Goal: Transaction & Acquisition: Purchase product/service

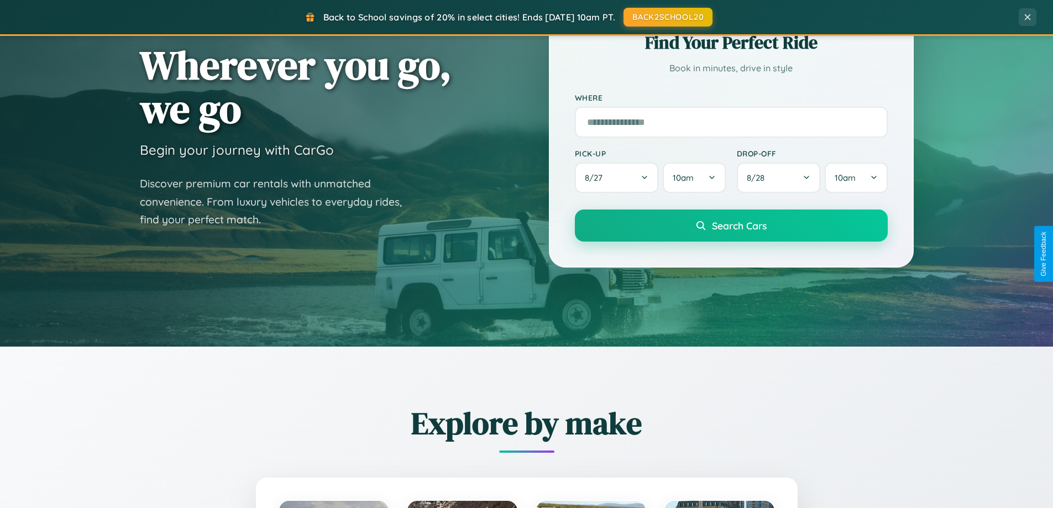
scroll to position [476, 0]
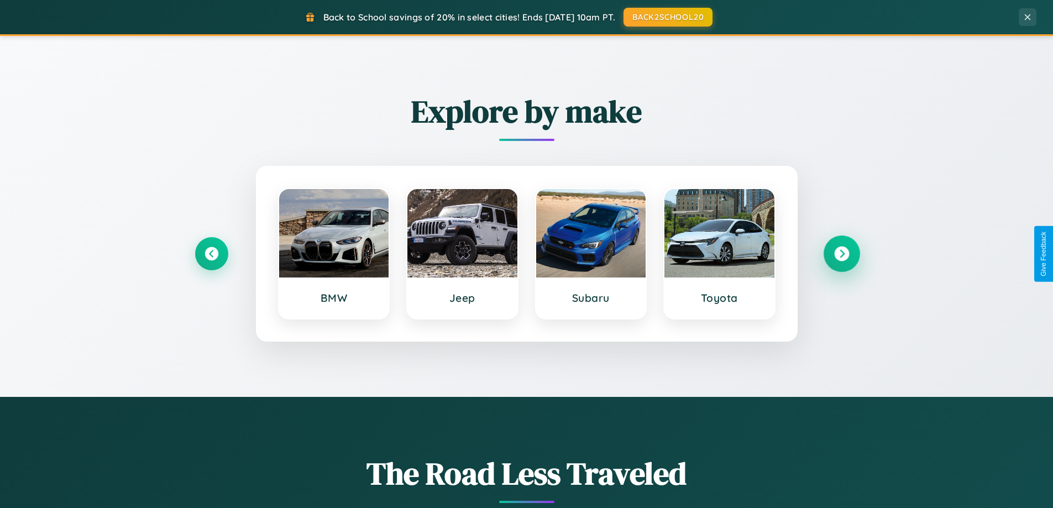
click at [841, 254] on icon at bounding box center [841, 253] width 15 height 15
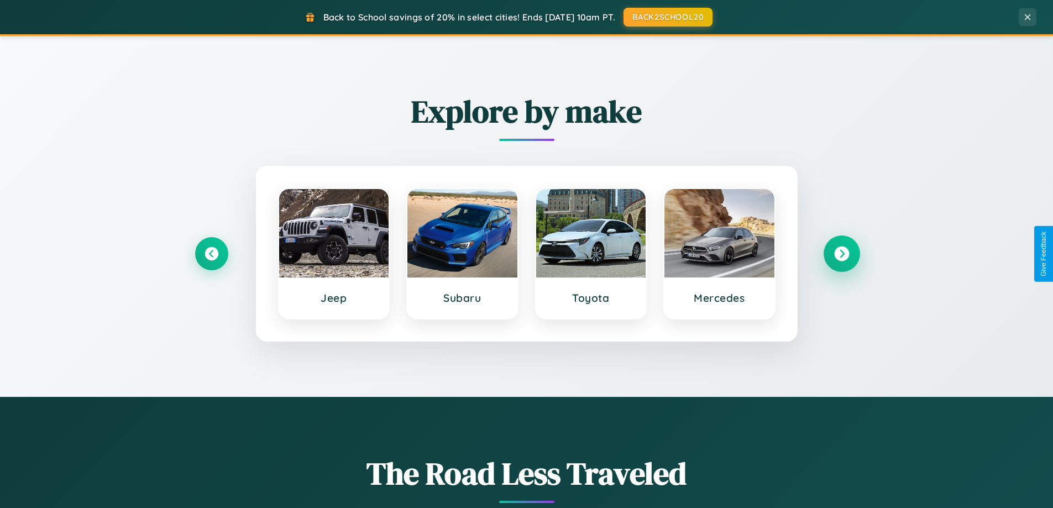
click at [841, 254] on icon at bounding box center [841, 253] width 15 height 15
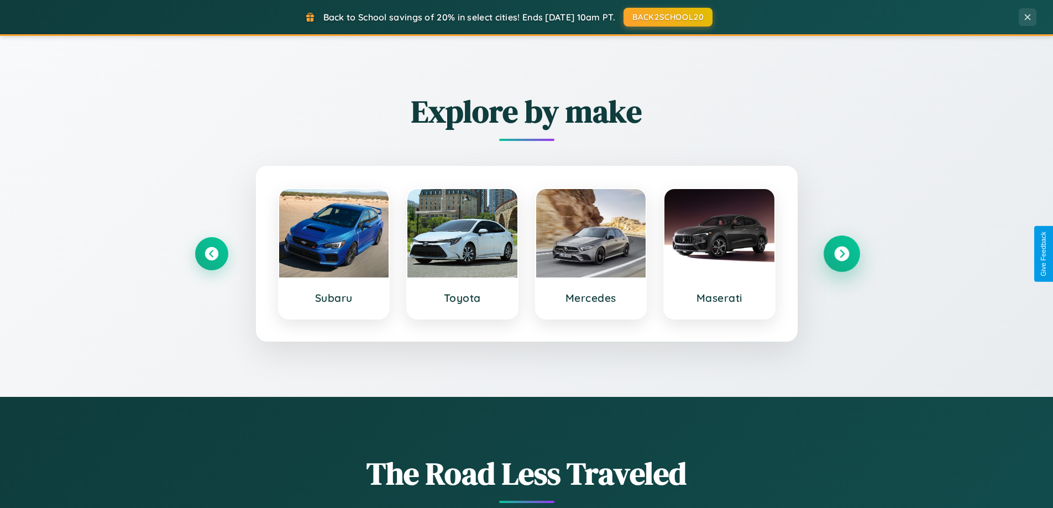
click at [841, 254] on icon at bounding box center [841, 253] width 15 height 15
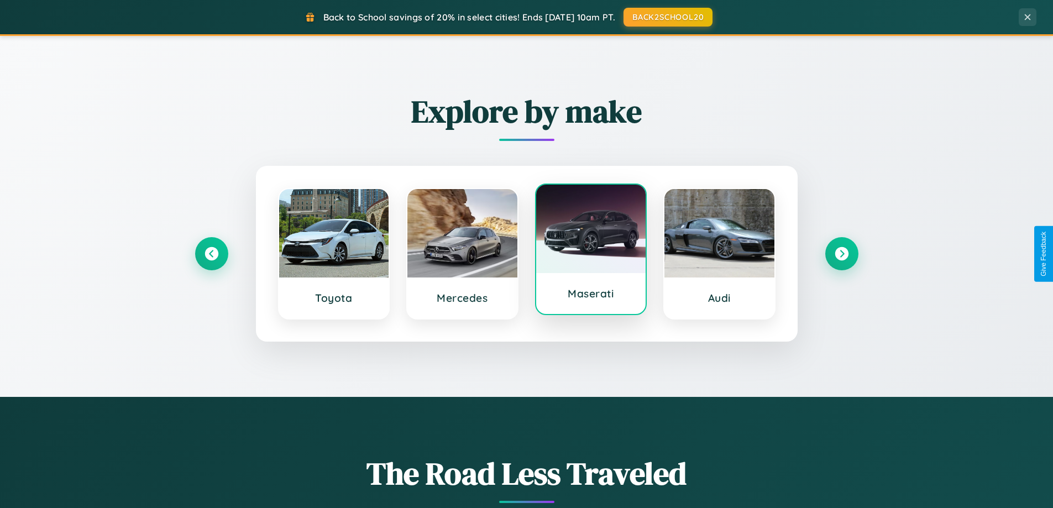
click at [590, 251] on div at bounding box center [591, 229] width 110 height 88
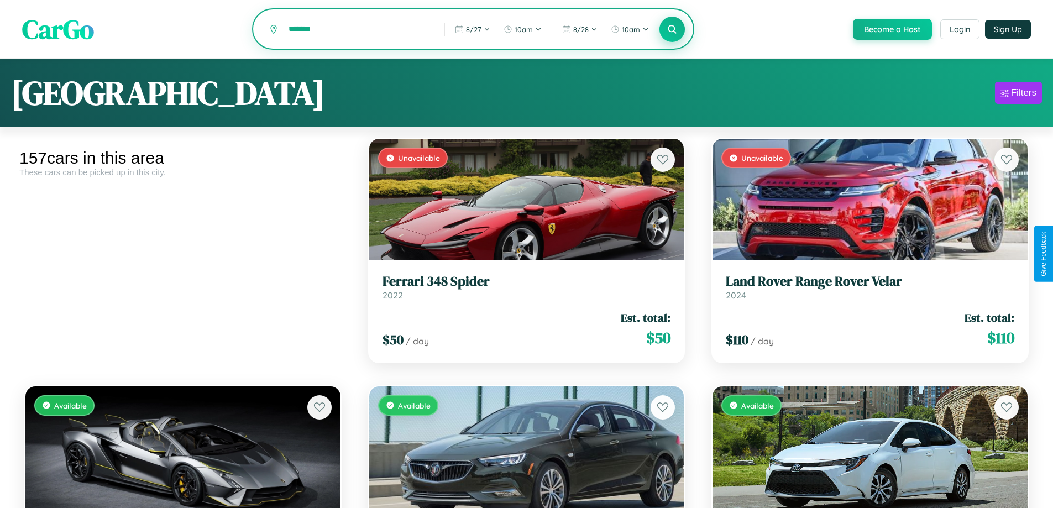
type input "*******"
click at [671, 30] on icon at bounding box center [672, 29] width 11 height 11
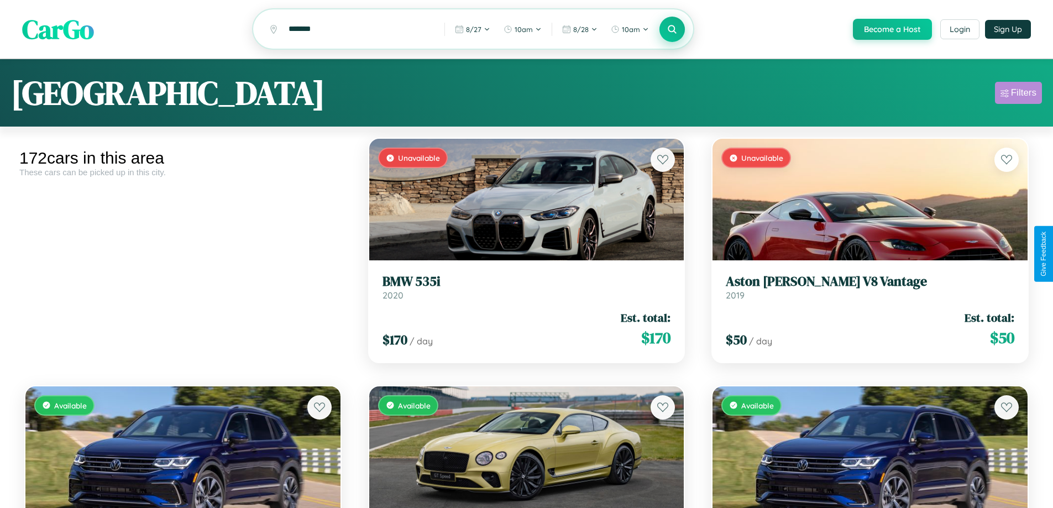
click at [1018, 95] on div "Filters" at bounding box center [1023, 92] width 25 height 11
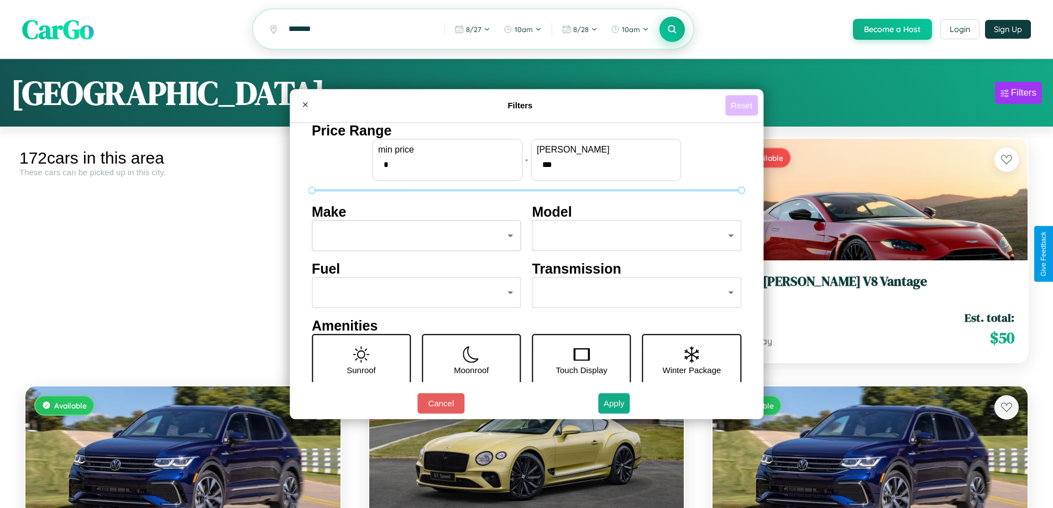
click at [743, 105] on button "Reset" at bounding box center [741, 105] width 33 height 20
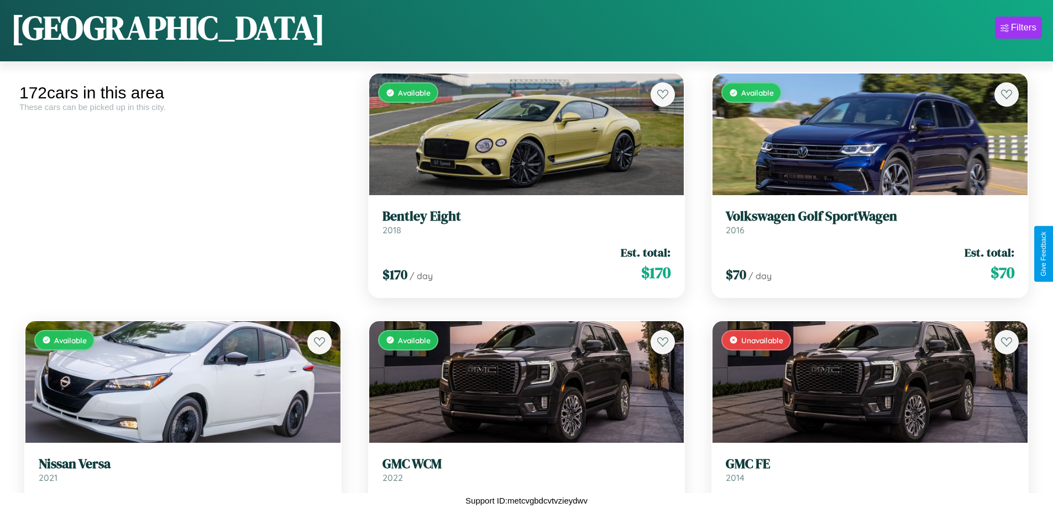
scroll to position [8817, 0]
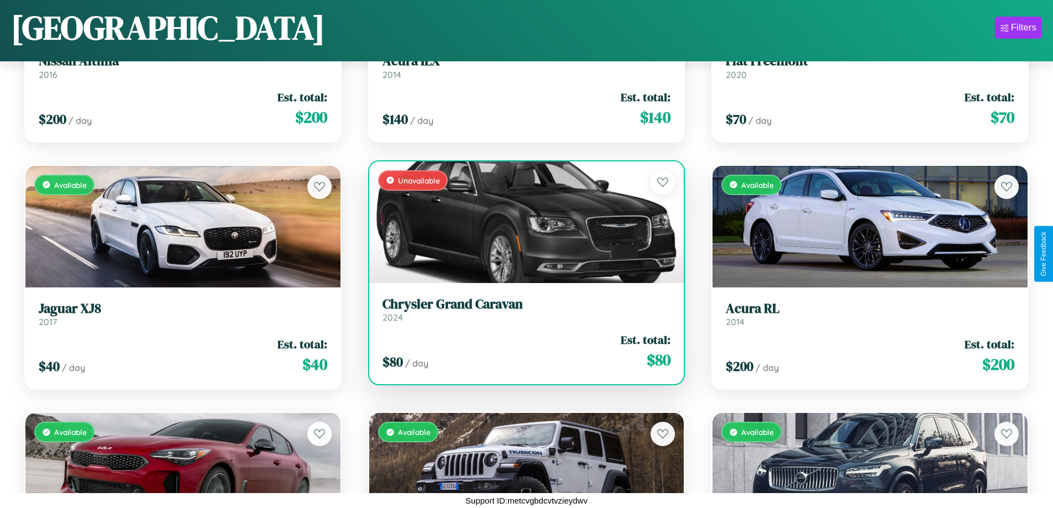
click at [522, 312] on h3 "Chrysler Grand Caravan" at bounding box center [526, 304] width 288 height 16
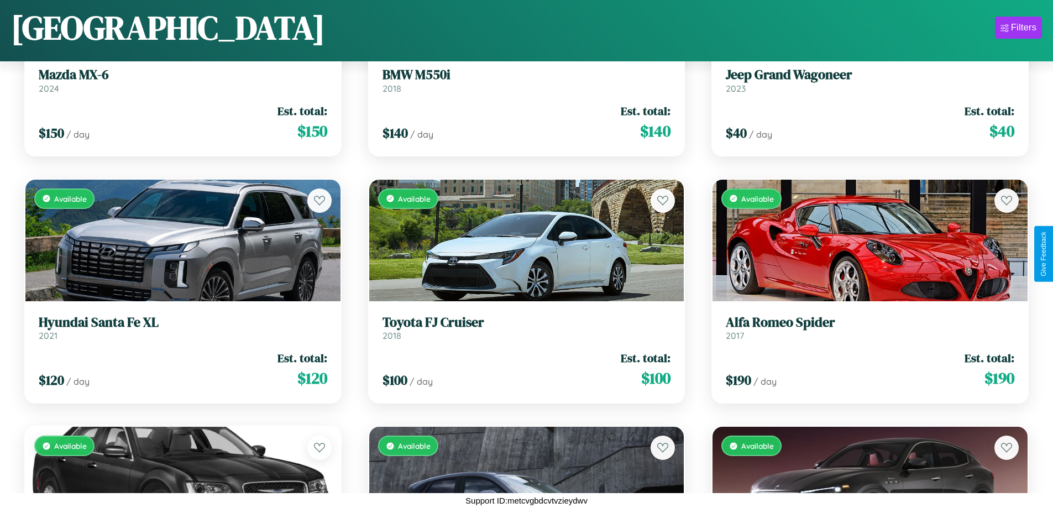
scroll to position [13272, 0]
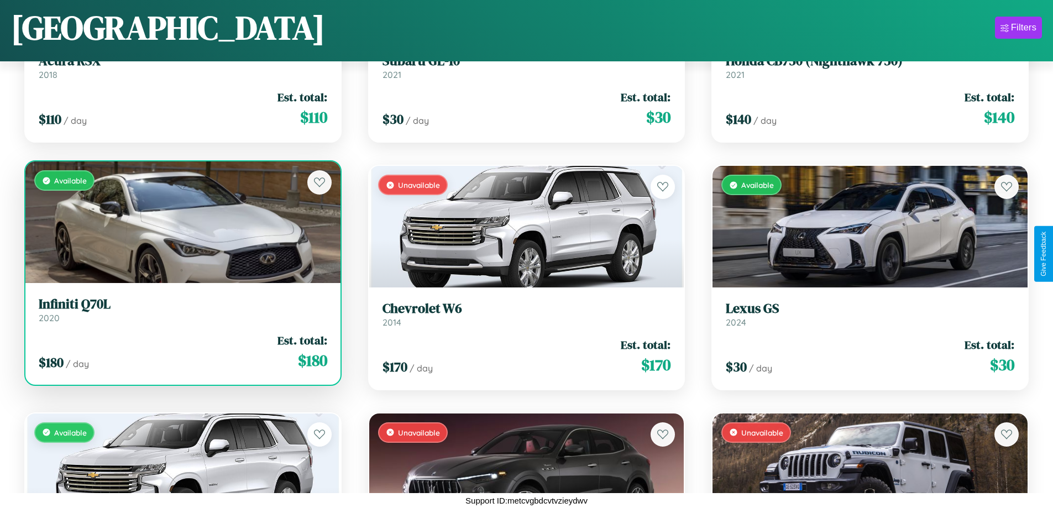
click at [181, 314] on link "Infiniti Q70L 2020" at bounding box center [183, 309] width 288 height 27
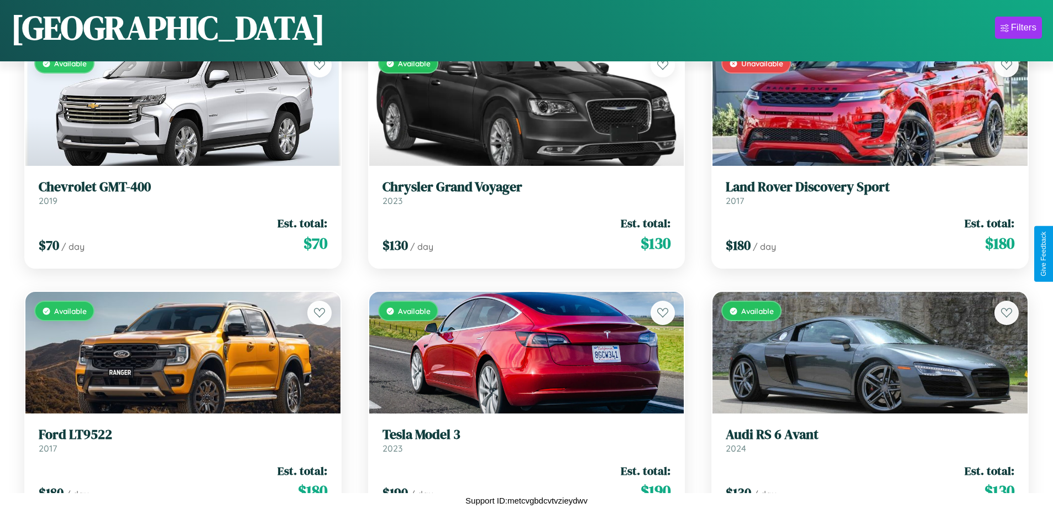
scroll to position [5105, 0]
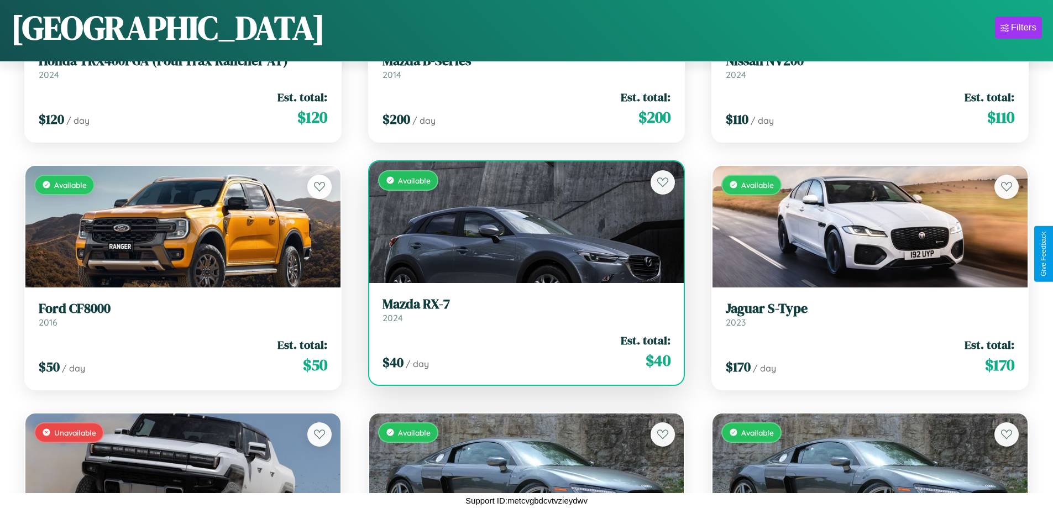
click at [522, 351] on div "$ 40 / day Est. total: $ 40" at bounding box center [526, 351] width 288 height 39
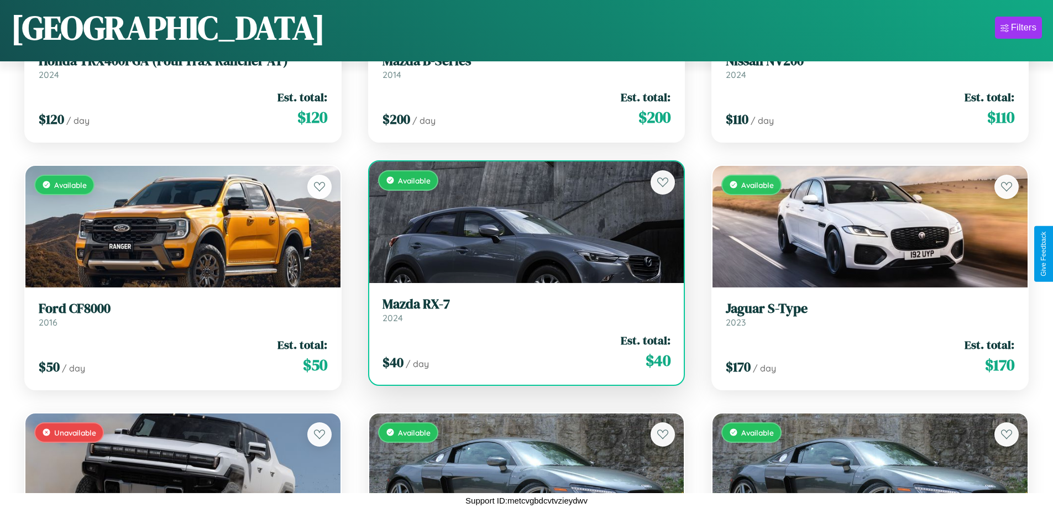
click at [522, 351] on div "$ 40 / day Est. total: $ 40" at bounding box center [526, 351] width 288 height 39
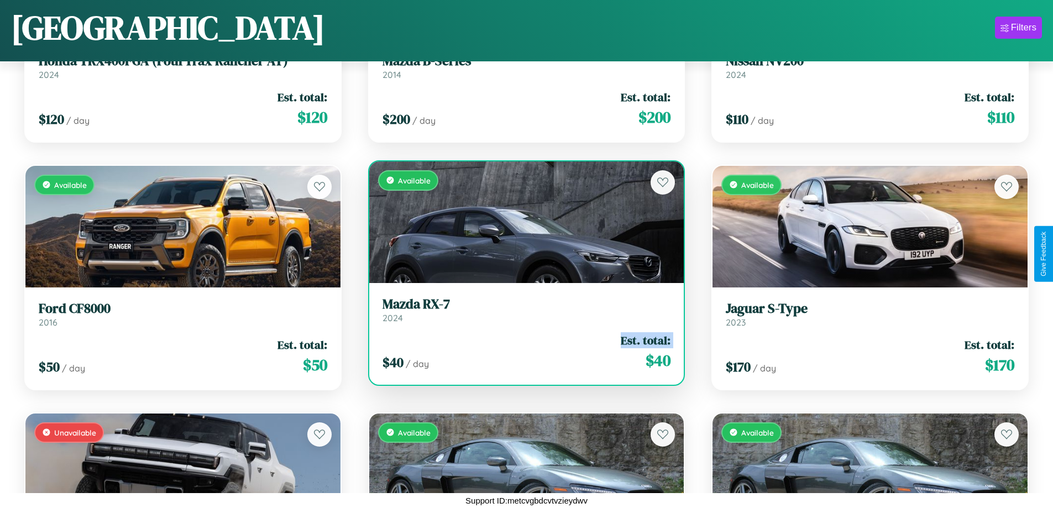
click at [522, 351] on div "$ 40 / day Est. total: $ 40" at bounding box center [526, 351] width 288 height 39
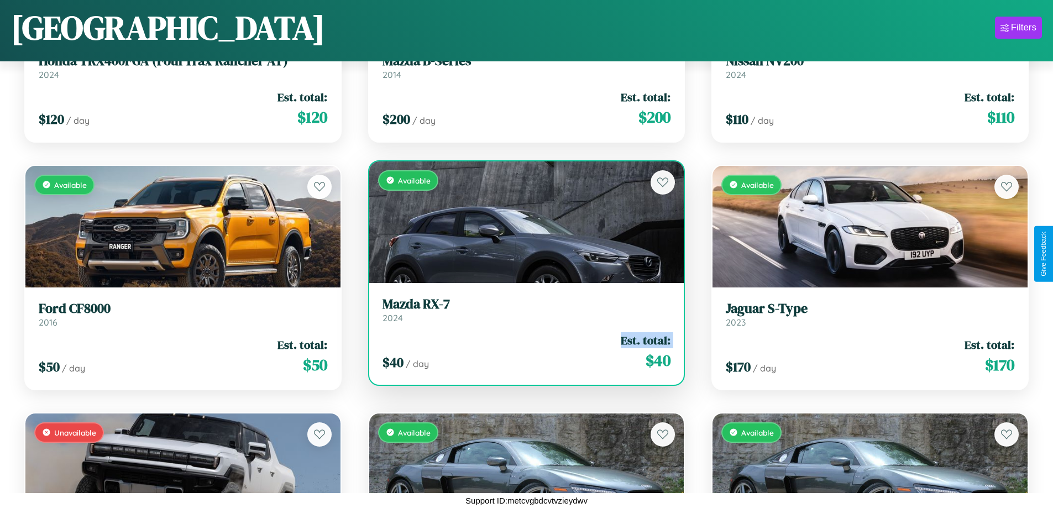
click at [522, 351] on div "$ 40 / day Est. total: $ 40" at bounding box center [526, 351] width 288 height 39
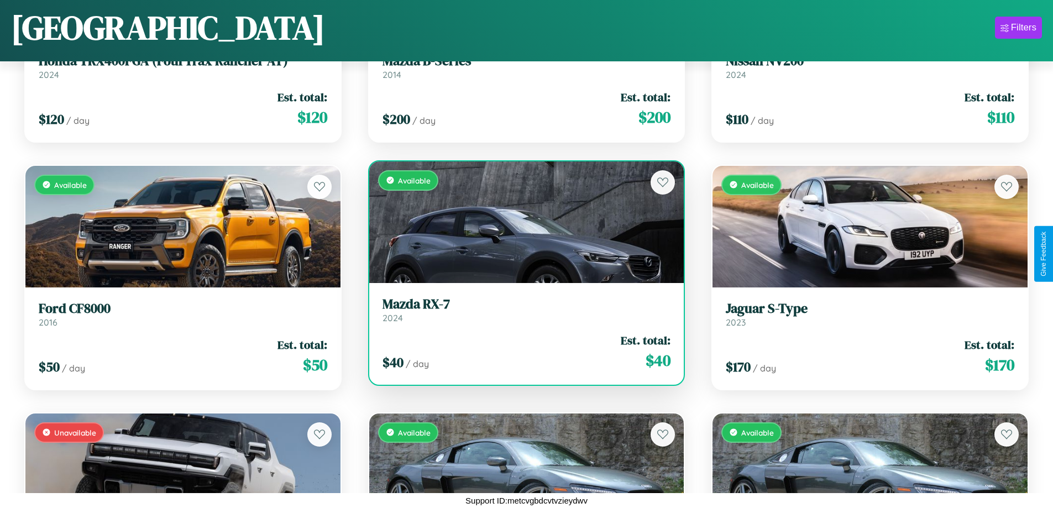
click at [522, 351] on div "$ 40 / day Est. total: $ 40" at bounding box center [526, 351] width 288 height 39
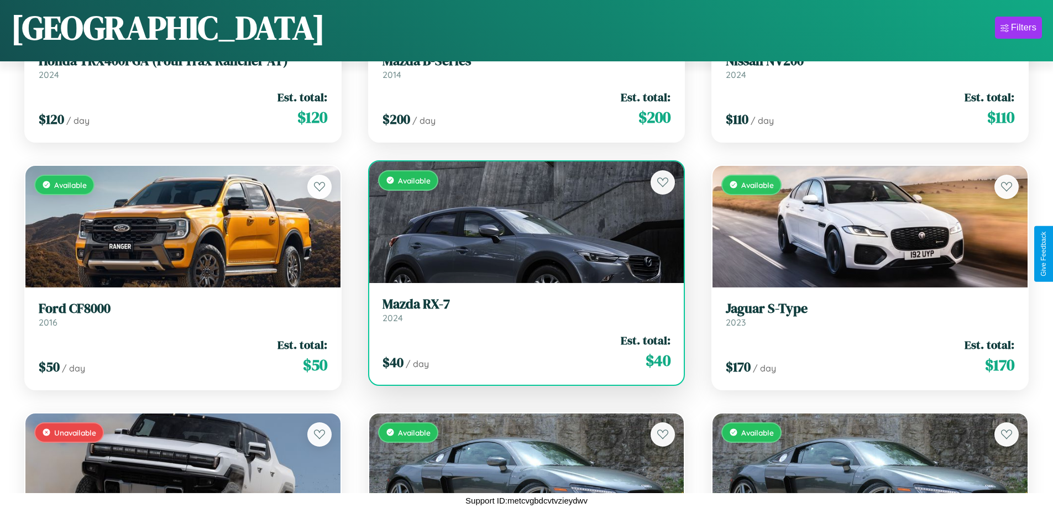
click at [522, 309] on h3 "Mazda RX-7" at bounding box center [526, 304] width 288 height 16
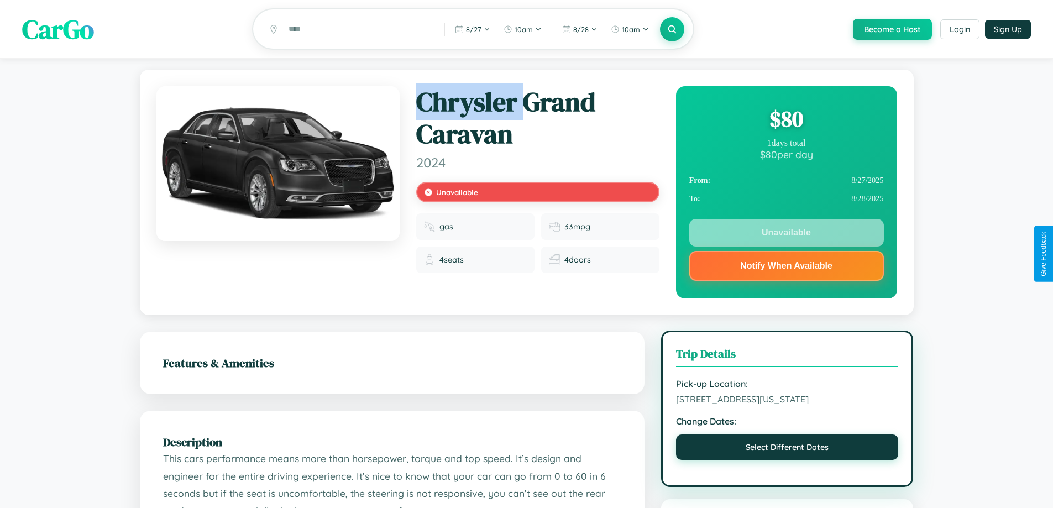
click at [787, 449] on button "Select Different Dates" at bounding box center [787, 446] width 223 height 25
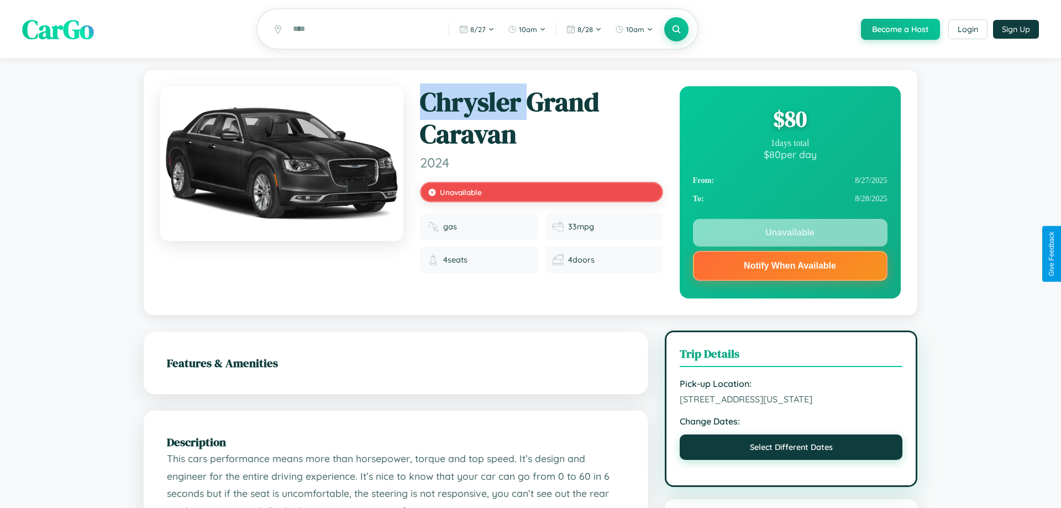
select select "*"
select select "****"
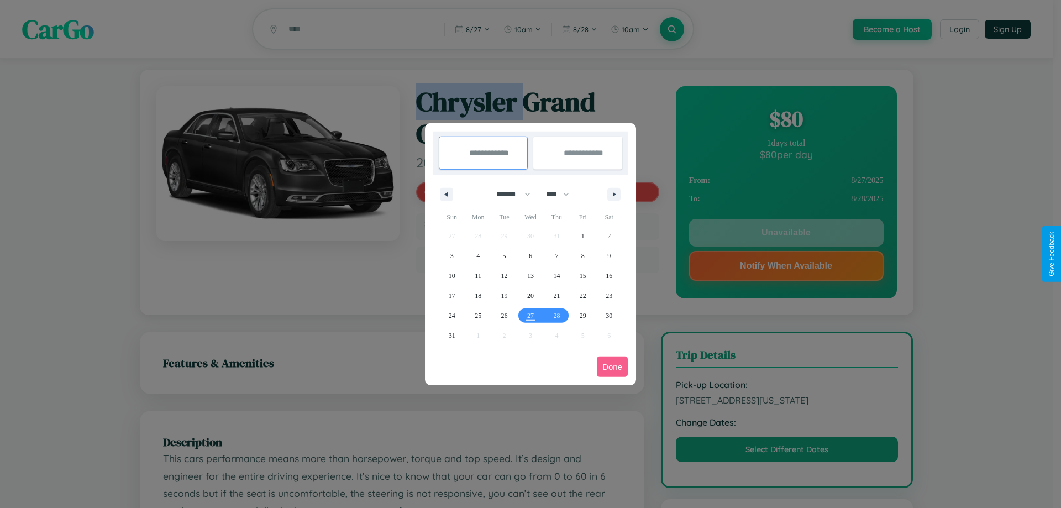
click at [508, 194] on select "******* ******** ***** ***** *** **** **** ****** ********* ******* ******** **…" at bounding box center [511, 194] width 47 height 18
select select "**"
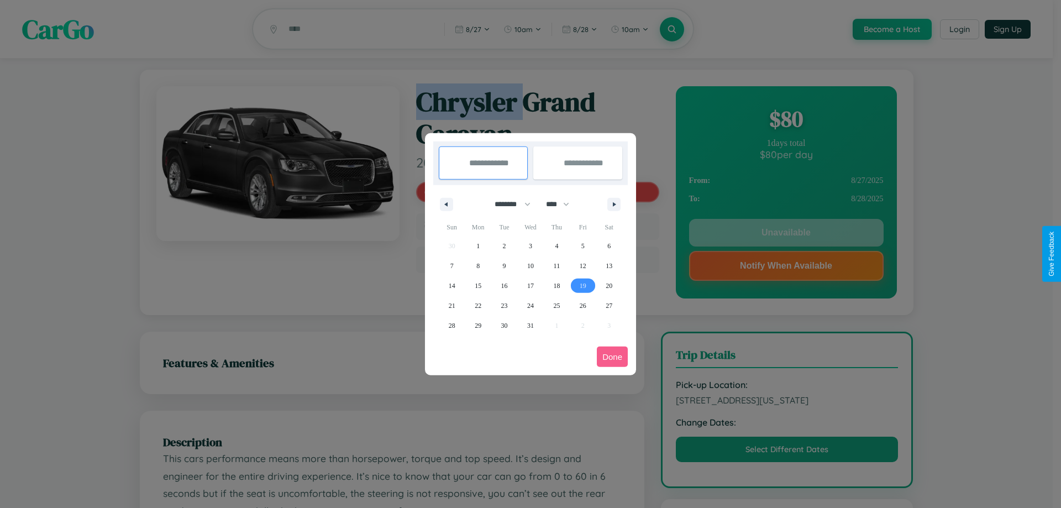
click at [583, 285] on span "19" at bounding box center [583, 286] width 7 height 20
type input "**********"
click at [478, 305] on span "22" at bounding box center [478, 306] width 7 height 20
type input "**********"
click at [612, 356] on button "Done" at bounding box center [612, 357] width 31 height 20
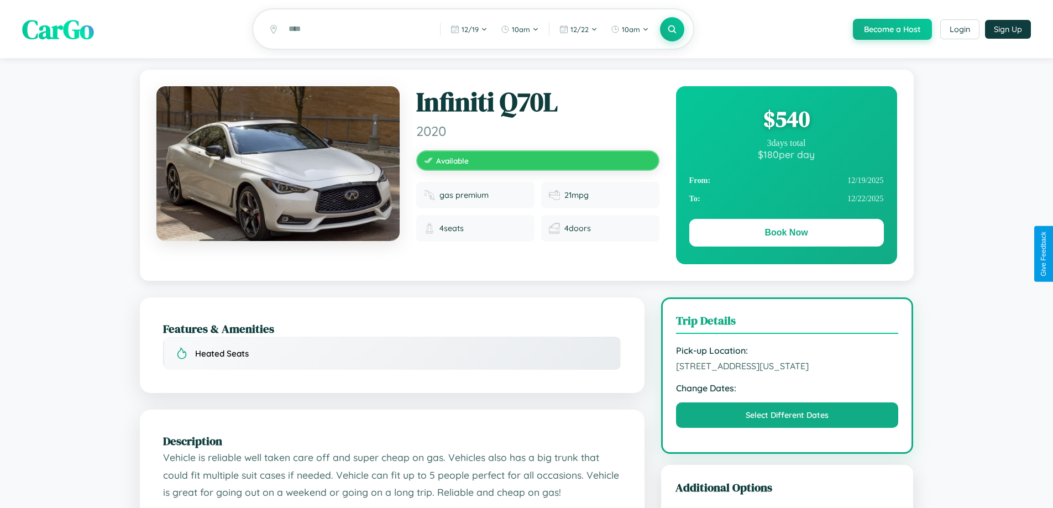
scroll to position [298, 0]
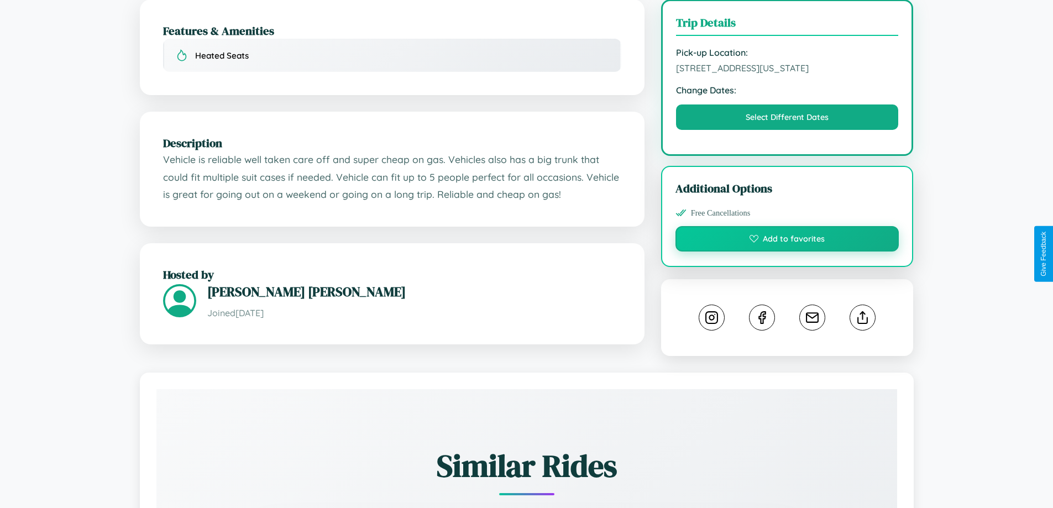
click at [787, 251] on button "Add to favorites" at bounding box center [787, 238] width 224 height 25
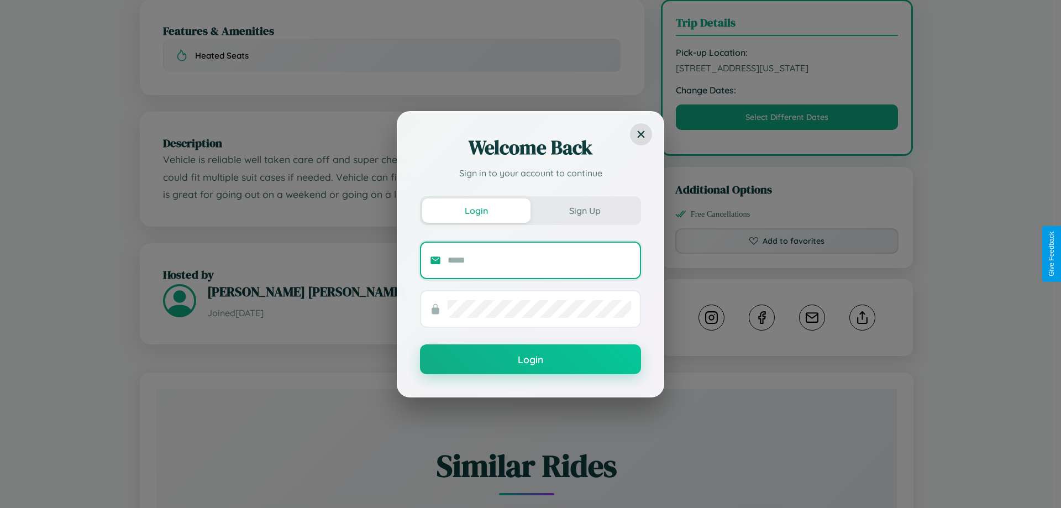
click at [539, 260] on input "text" at bounding box center [539, 260] width 183 height 18
type input "**********"
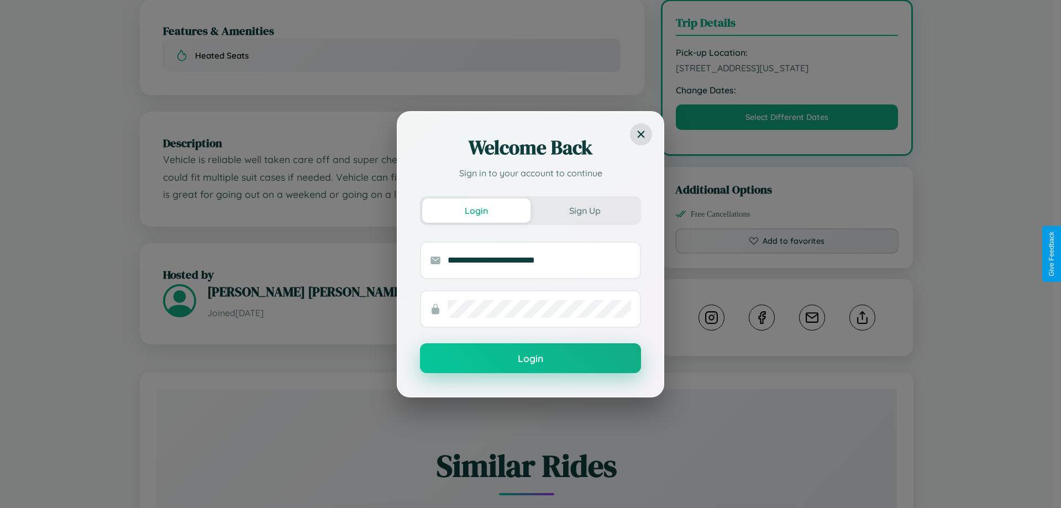
click at [531, 359] on button "Login" at bounding box center [530, 358] width 221 height 30
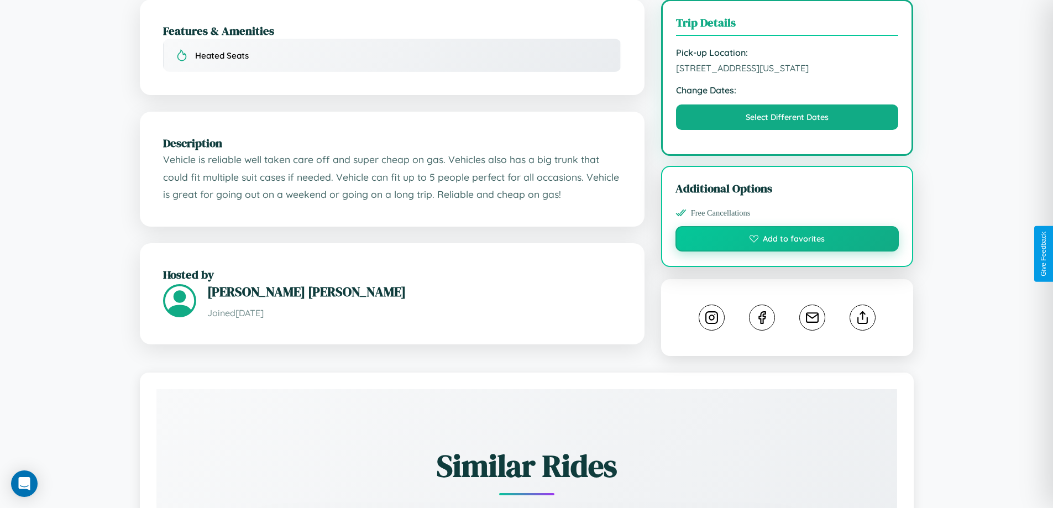
click at [787, 251] on button "Add to favorites" at bounding box center [787, 238] width 224 height 25
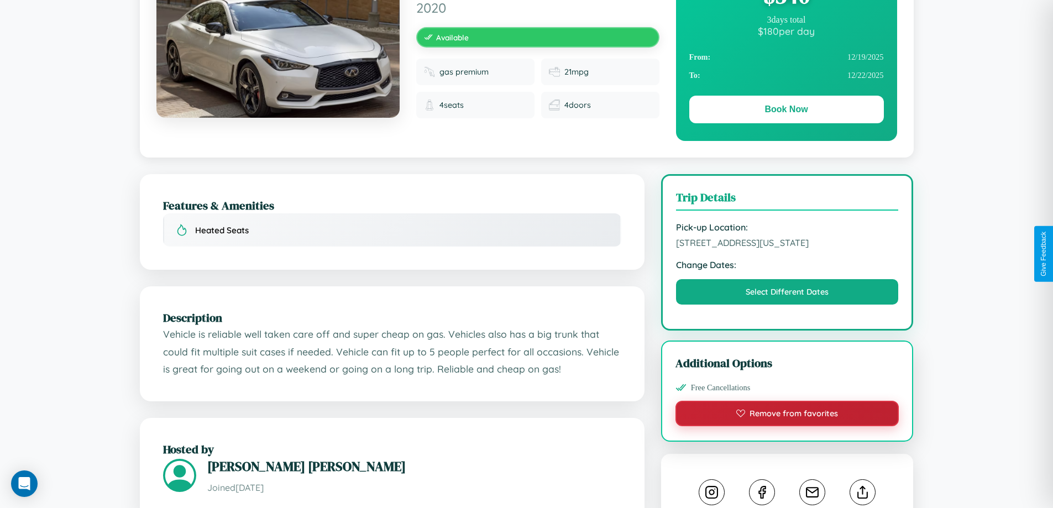
scroll to position [119, 0]
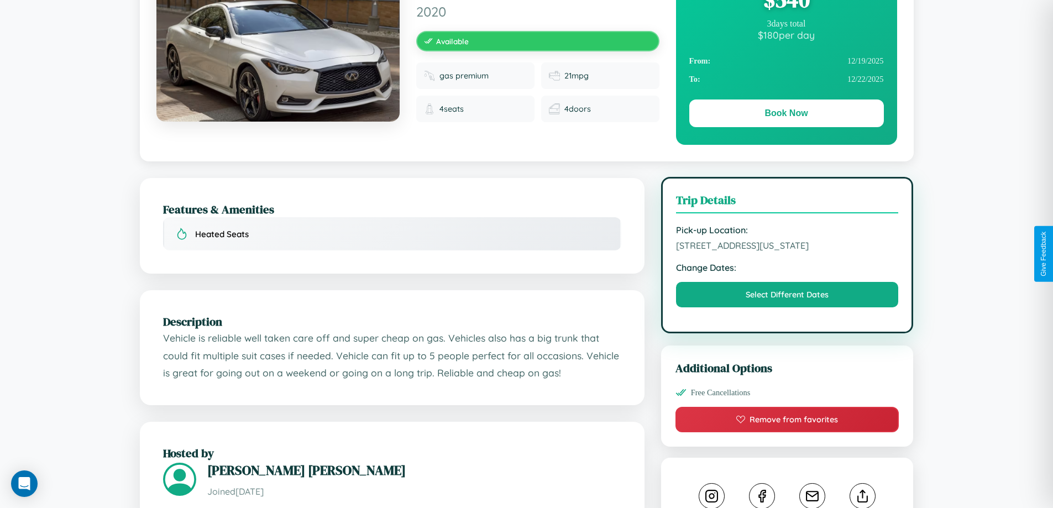
click at [787, 251] on span "437 Liberty Street Chicago Illinois 73872 United Kingdom" at bounding box center [787, 245] width 223 height 11
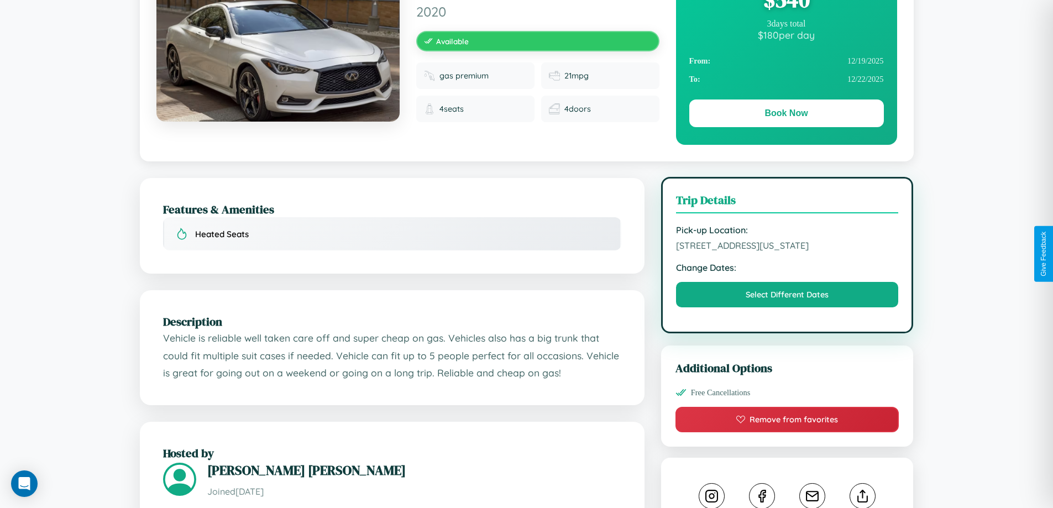
click at [787, 251] on span "437 Liberty Street Chicago Illinois 73872 United Kingdom" at bounding box center [787, 245] width 223 height 11
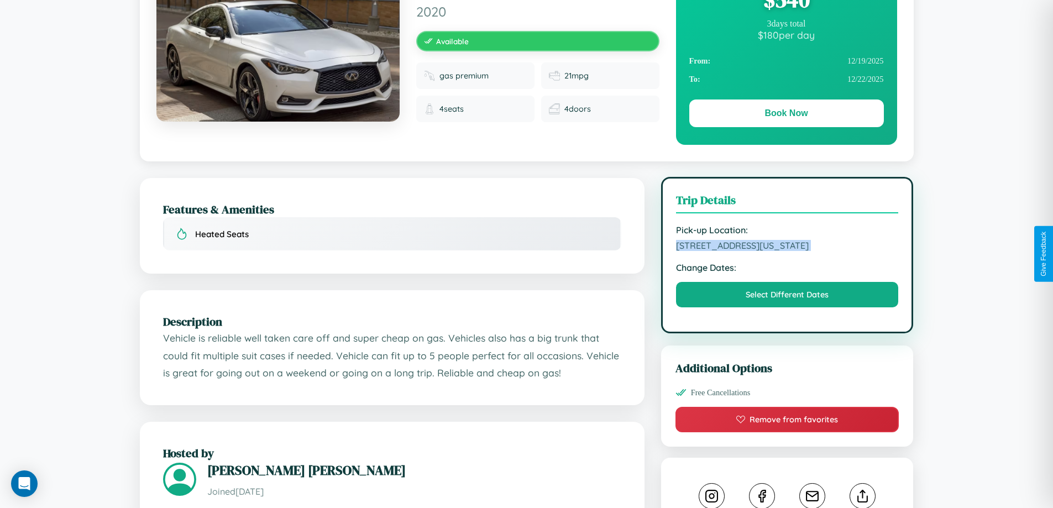
click at [787, 251] on span "437 Liberty Street Chicago Illinois 73872 United Kingdom" at bounding box center [787, 245] width 223 height 11
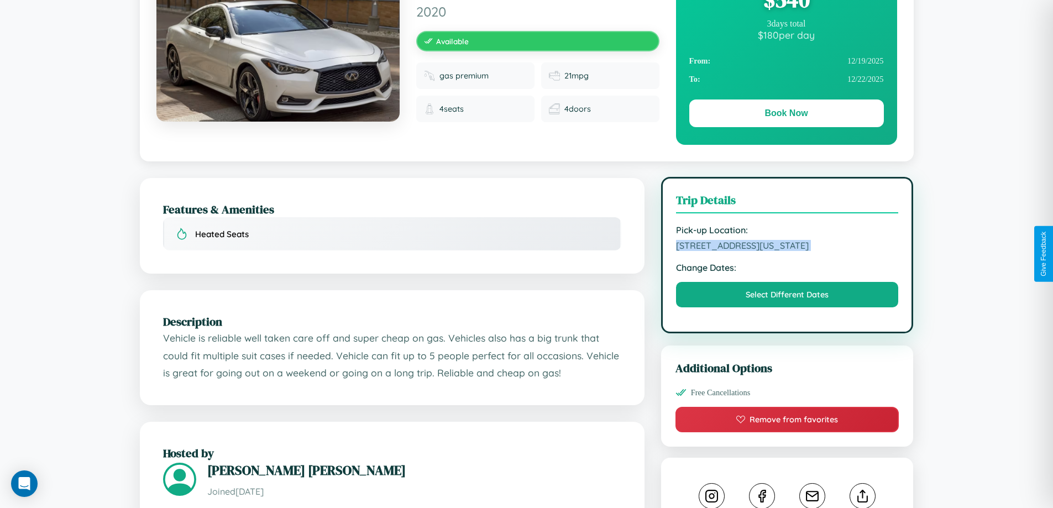
click at [787, 251] on span "437 Liberty Street Chicago Illinois 73872 United Kingdom" at bounding box center [787, 245] width 223 height 11
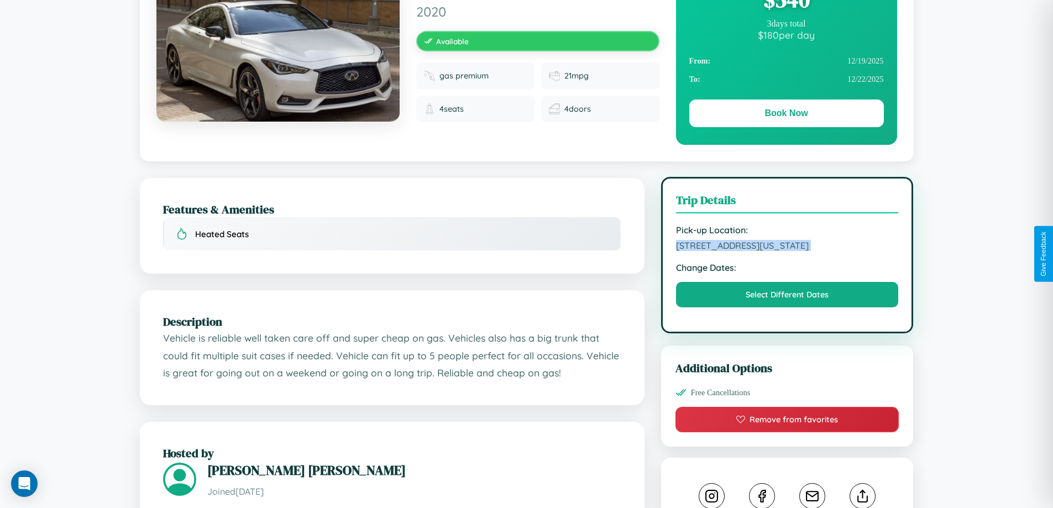
click at [787, 251] on span "437 Liberty Street Chicago Illinois 73872 United Kingdom" at bounding box center [787, 245] width 223 height 11
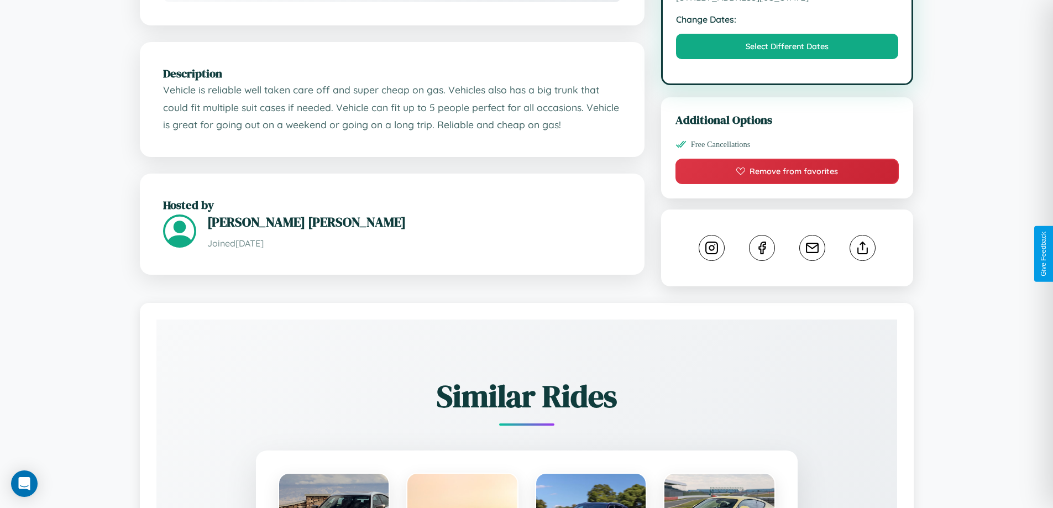
scroll to position [374, 0]
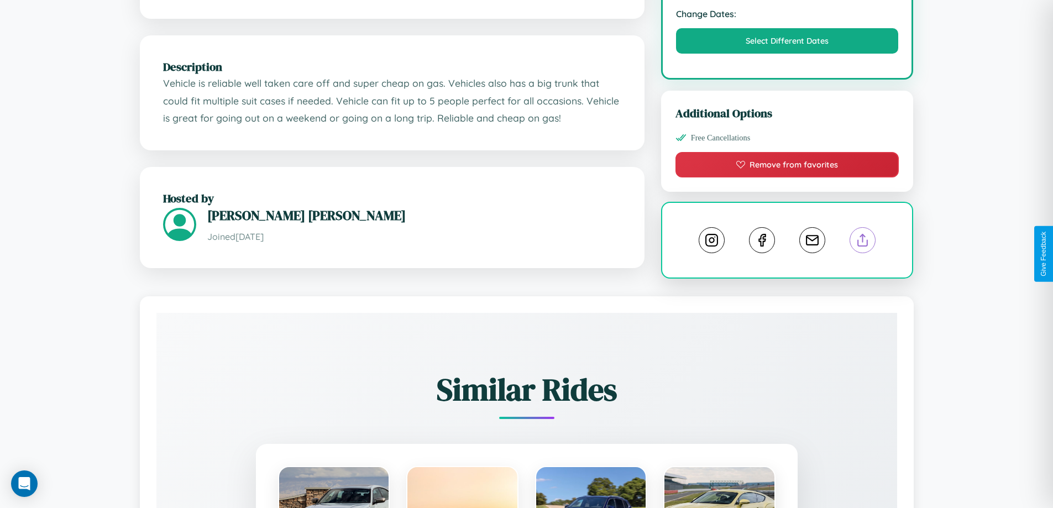
click at [863, 242] on line at bounding box center [863, 238] width 0 height 8
